Goal: Obtain resource: Download file/media

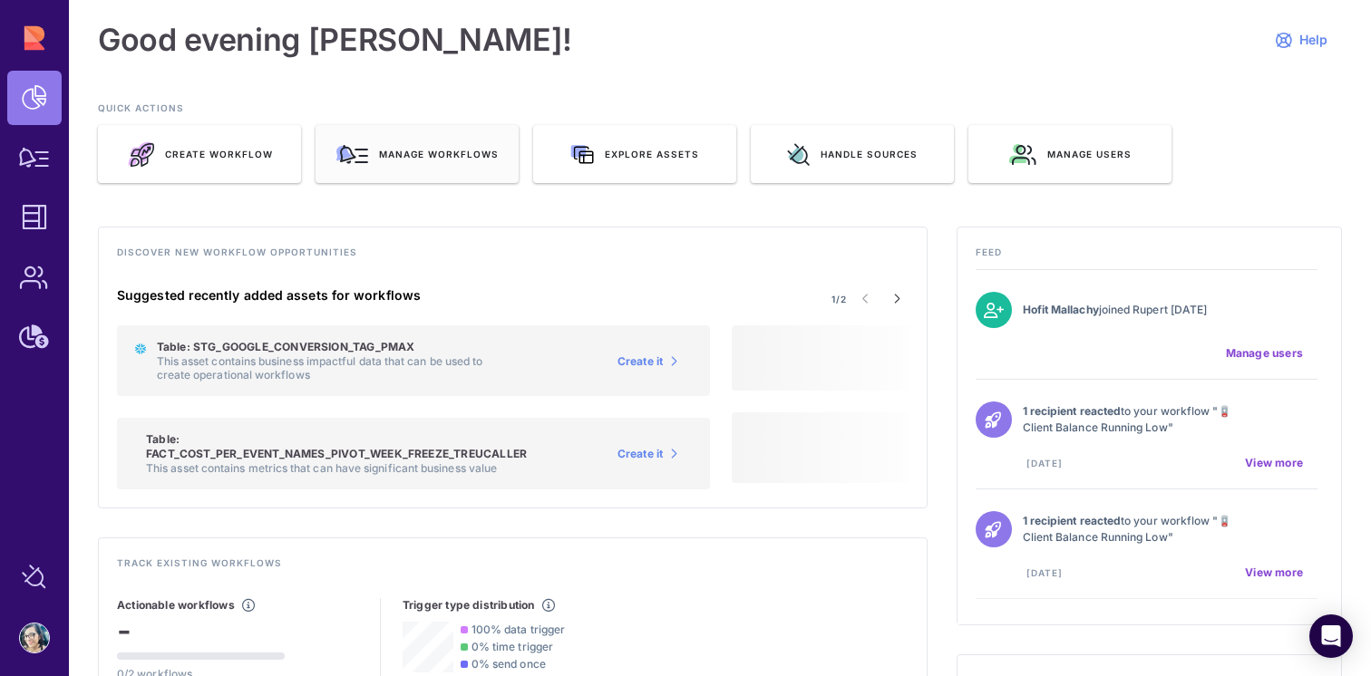
click at [477, 166] on div "Manage workflows" at bounding box center [417, 154] width 203 height 58
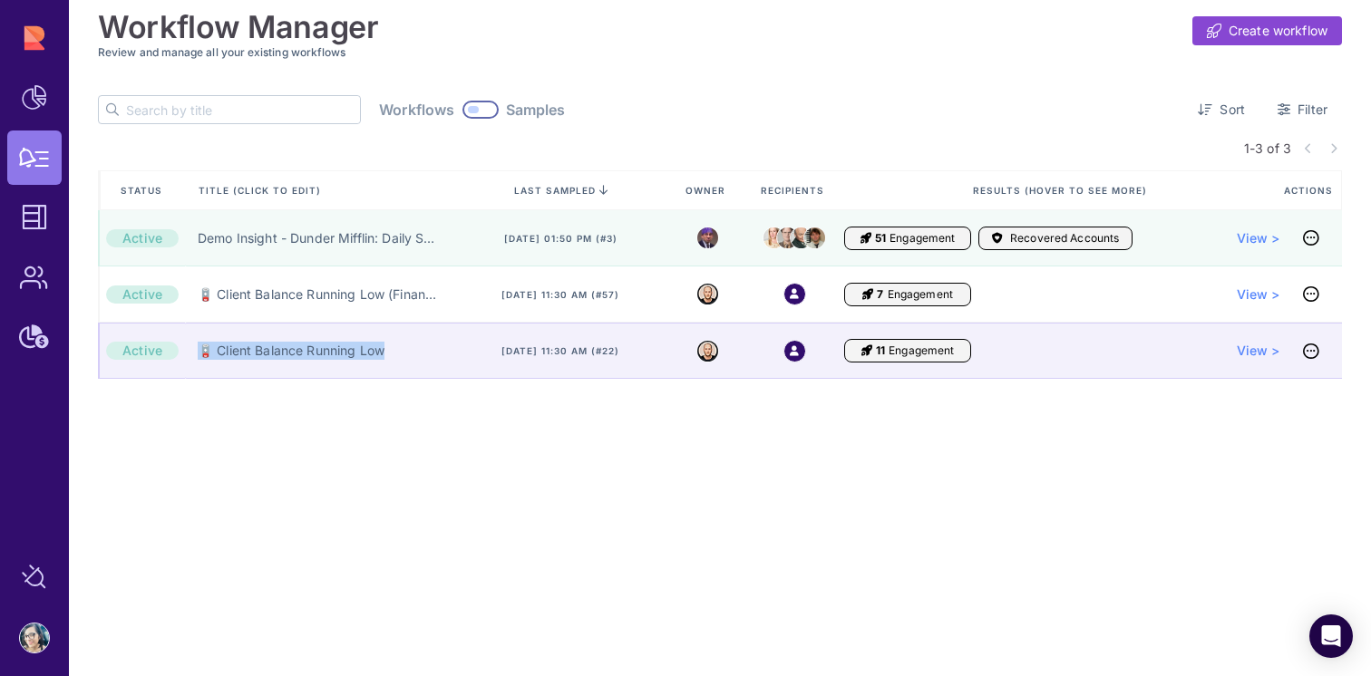
drag, startPoint x: 393, startPoint y: 353, endPoint x: 197, endPoint y: 359, distance: 196.8
click at [197, 359] on div "🪫 Client Balance Running Low" at bounding box center [322, 351] width 274 height 56
copy link "🪫 Client Balance Running Low"
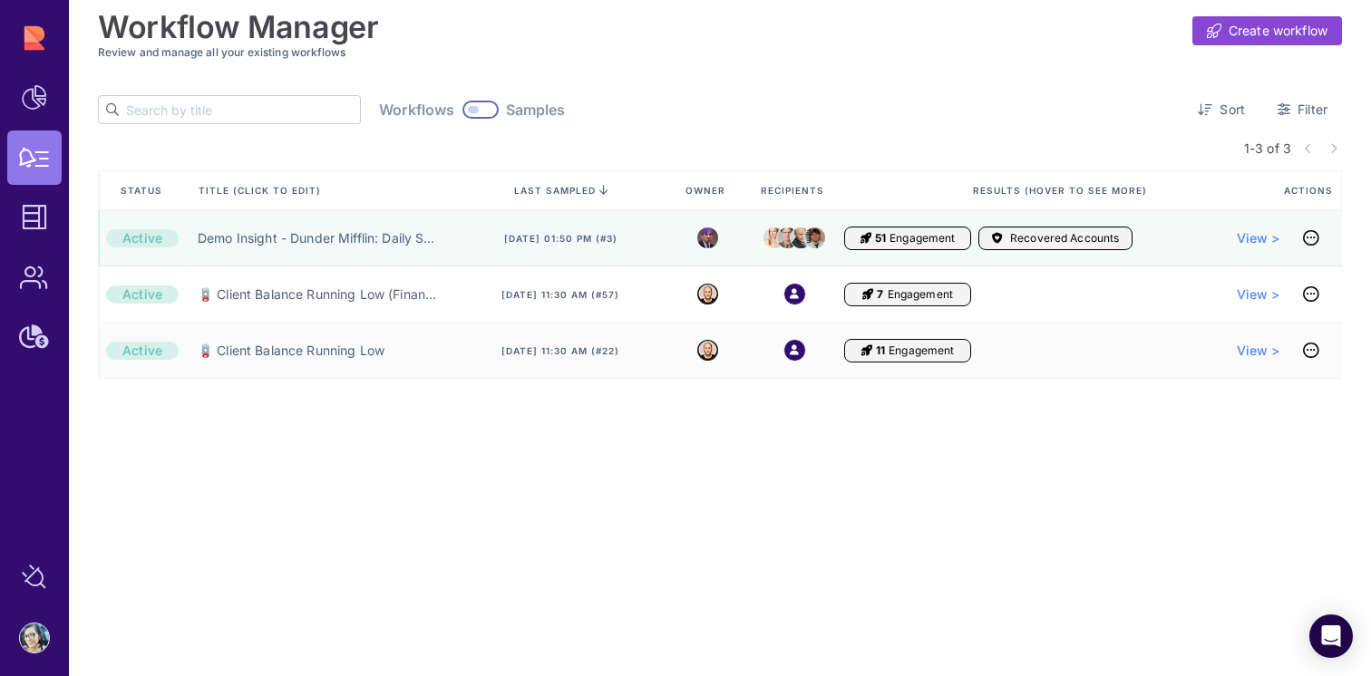
click at [221, 112] on input "text" at bounding box center [243, 109] width 234 height 27
paste input "🪫 Client Balance Running Low"
type input "🪫 Client Balance Running Low"
click at [480, 106] on div at bounding box center [498, 110] width 36 height 18
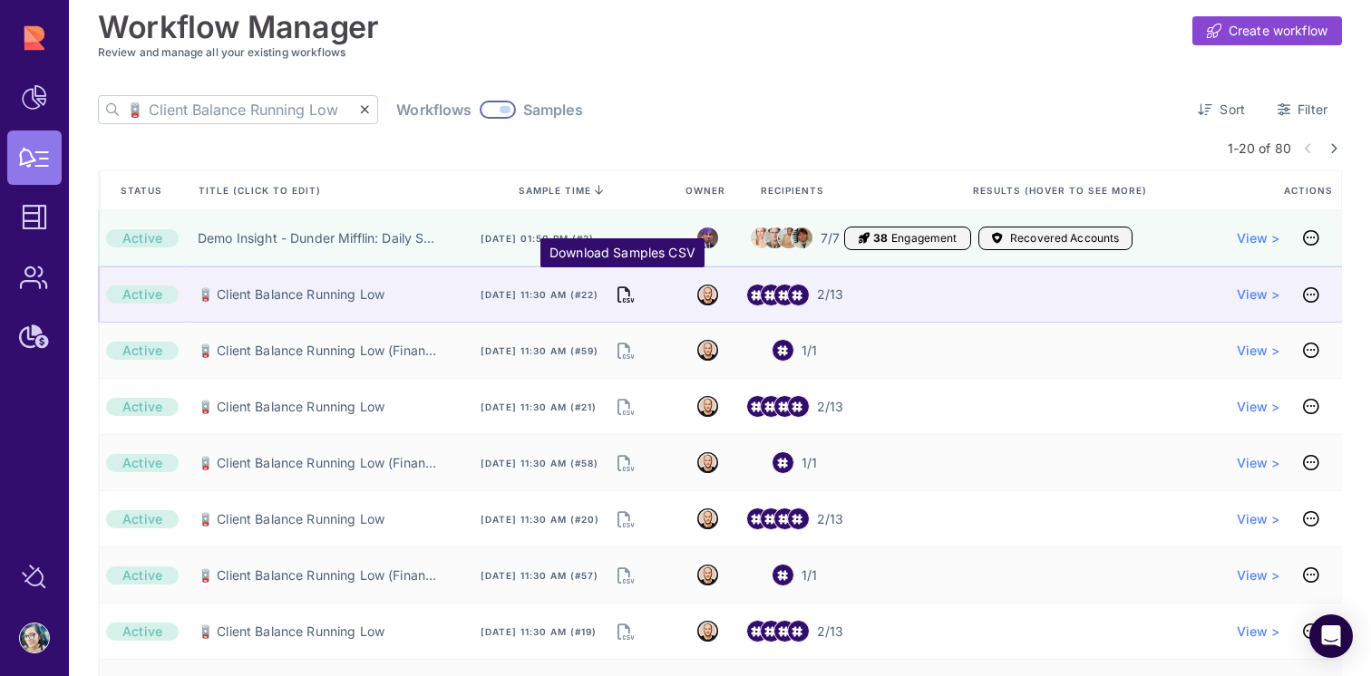
click at [626, 296] on icon "Download Samples CSV" at bounding box center [625, 294] width 16 height 25
